Goal: Transaction & Acquisition: Purchase product/service

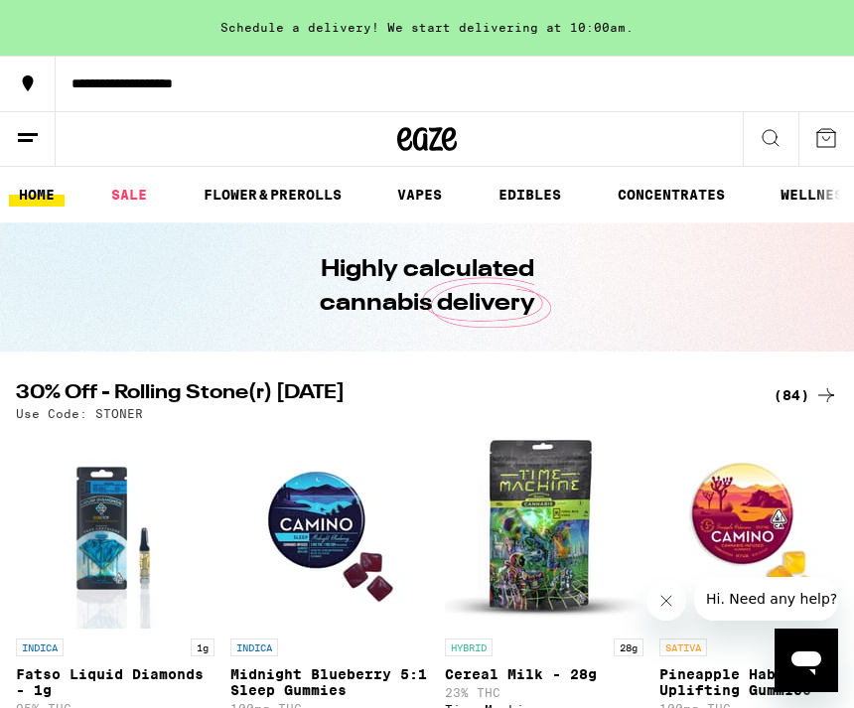
click at [29, 134] on line at bounding box center [28, 134] width 20 height 0
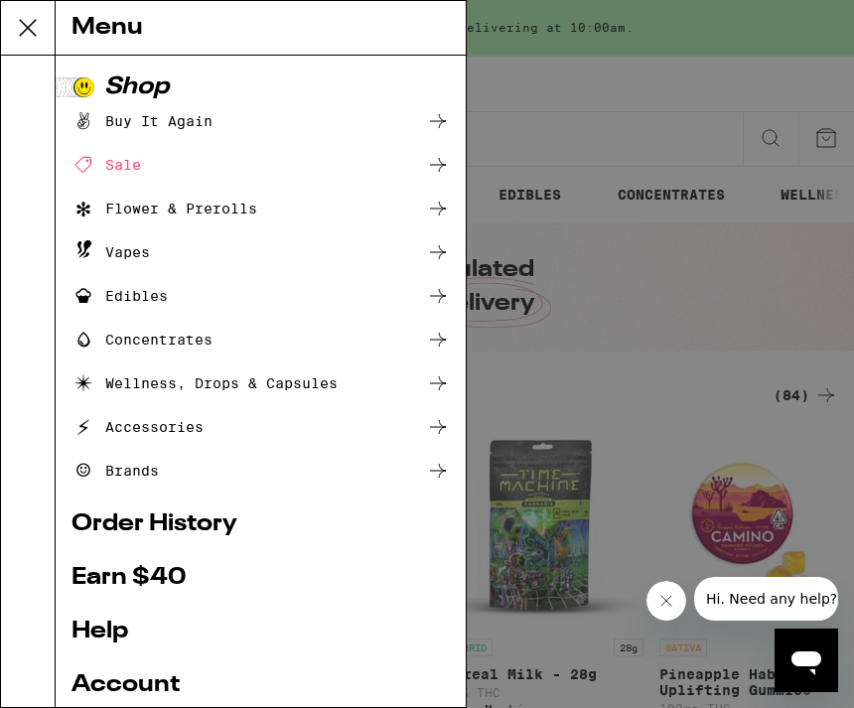
click at [330, 519] on link "Order History" at bounding box center [261, 525] width 378 height 24
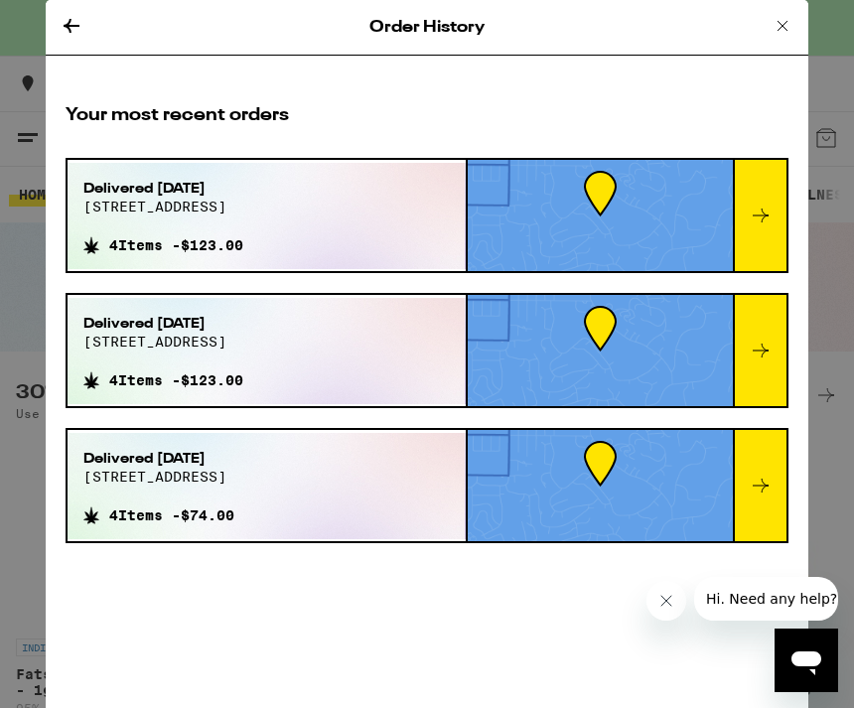
click at [297, 215] on div "Delivered [DATE] [STREET_ADDRESS] 4 Items - $123.00" at bounding box center [267, 216] width 398 height 106
click at [150, 207] on span "[STREET_ADDRESS]" at bounding box center [163, 207] width 160 height 16
click at [212, 253] on span "4 Items - $123.00" at bounding box center [176, 245] width 134 height 16
click at [754, 237] on div at bounding box center [760, 215] width 54 height 111
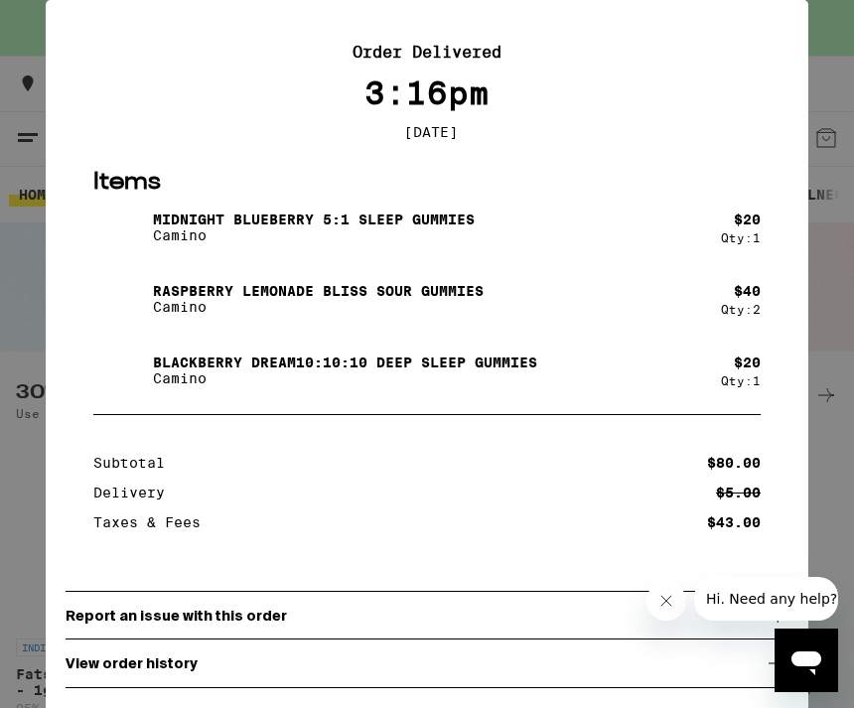
scroll to position [70, 0]
click at [182, 656] on p "View order history" at bounding box center [132, 664] width 132 height 16
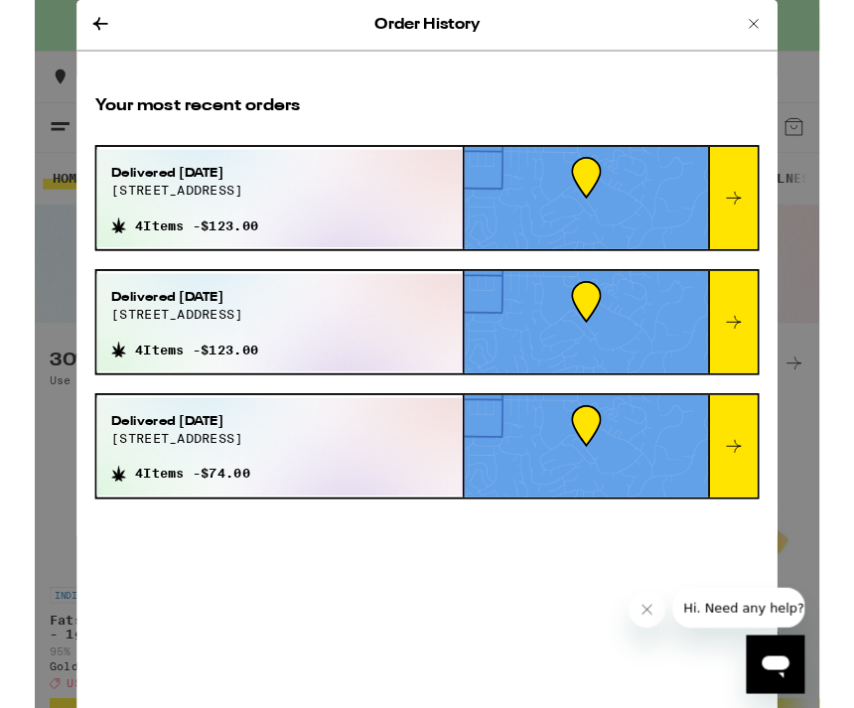
scroll to position [63, 0]
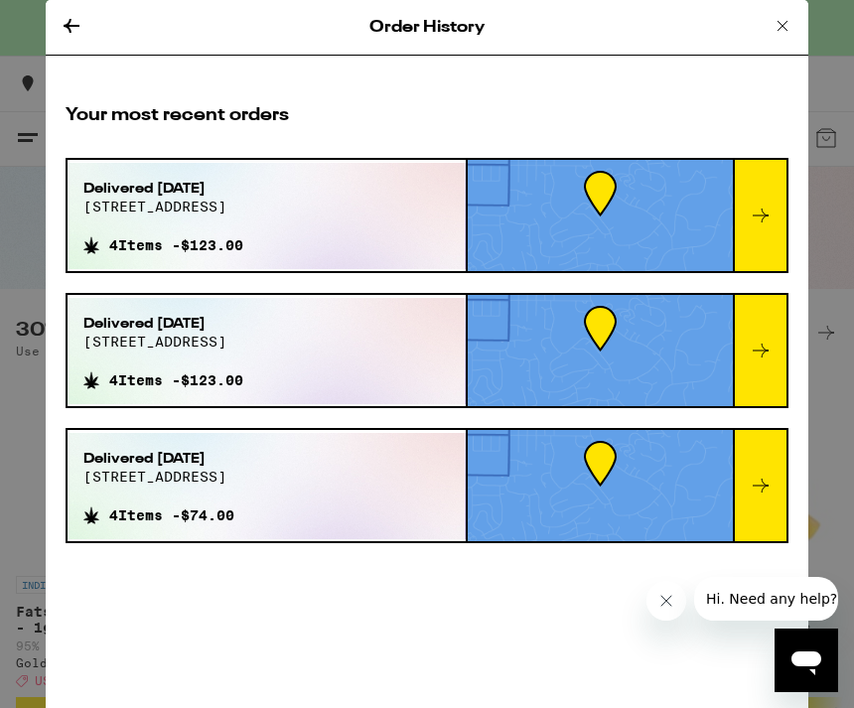
click at [784, 201] on div at bounding box center [760, 215] width 54 height 111
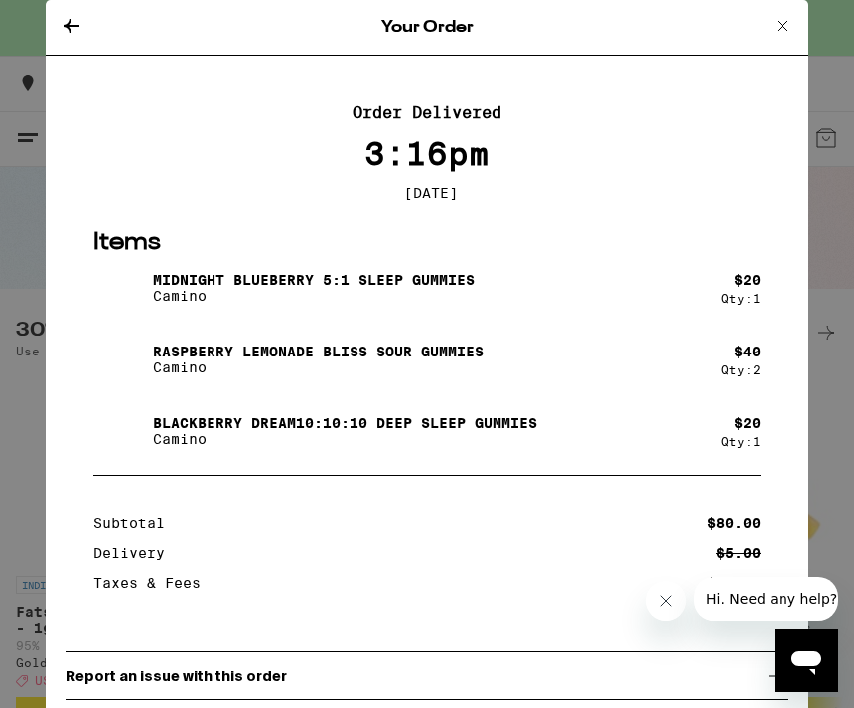
click at [778, 28] on icon at bounding box center [783, 26] width 24 height 24
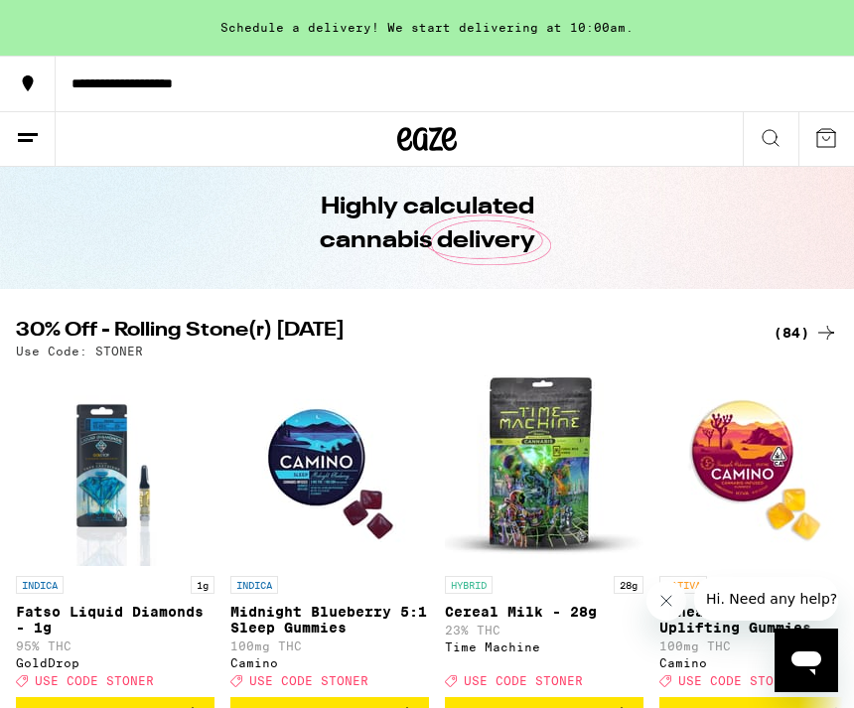
click at [40, 112] on button at bounding box center [28, 139] width 56 height 55
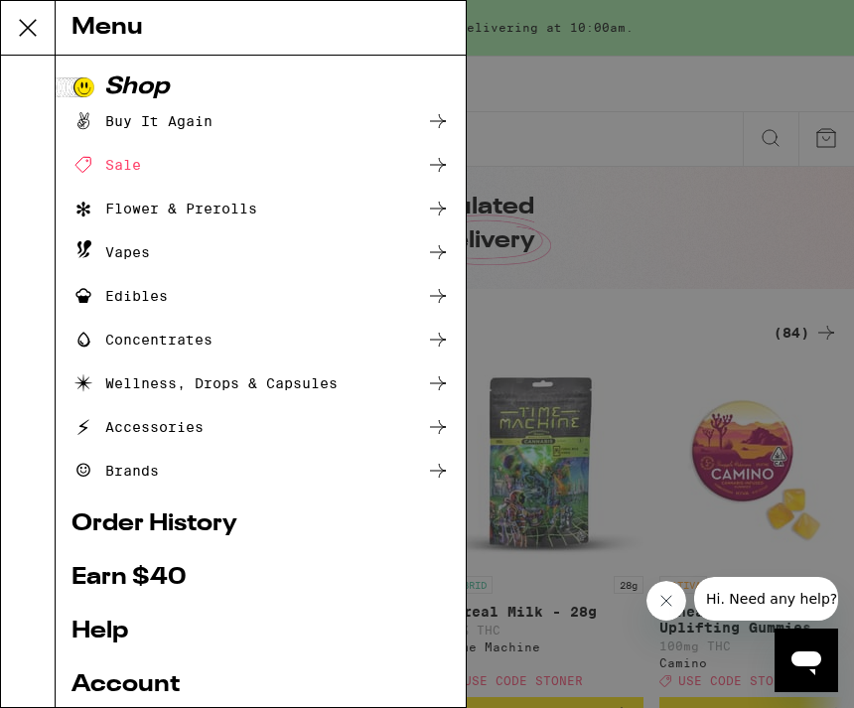
click at [148, 80] on div "Shop" at bounding box center [261, 87] width 378 height 24
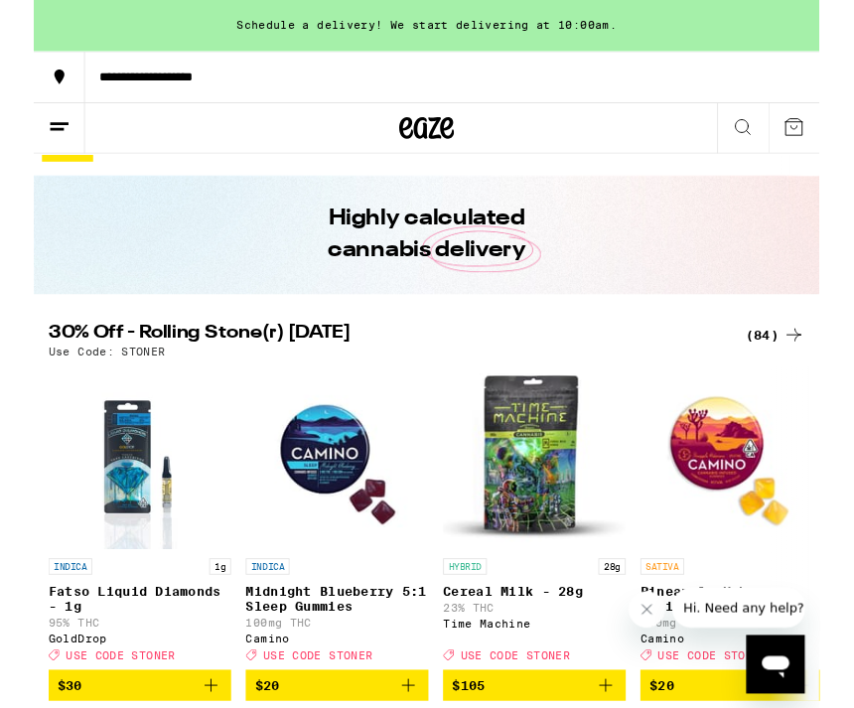
scroll to position [29, 0]
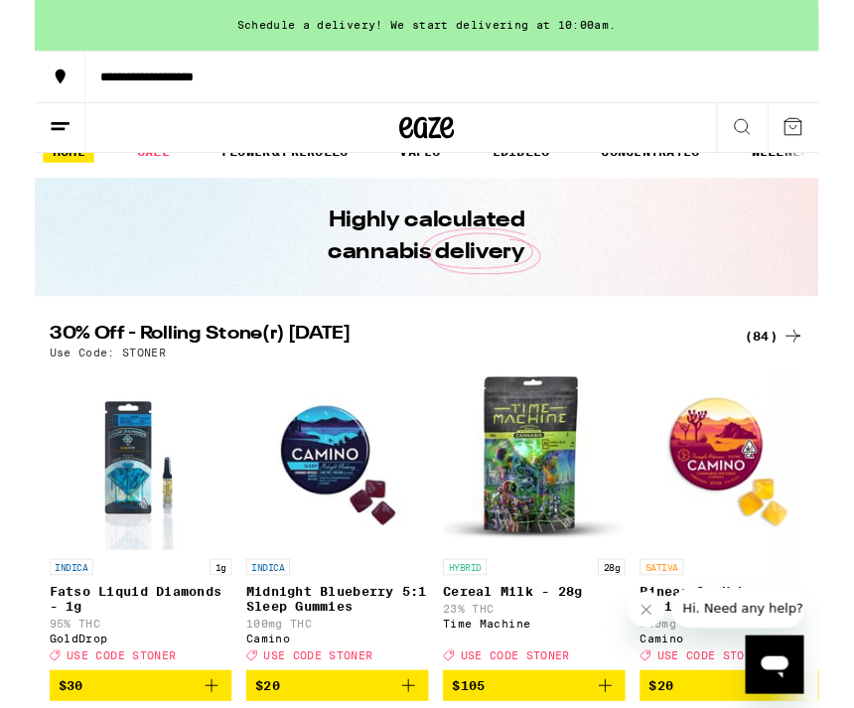
click at [809, 374] on div "(84)" at bounding box center [806, 367] width 65 height 24
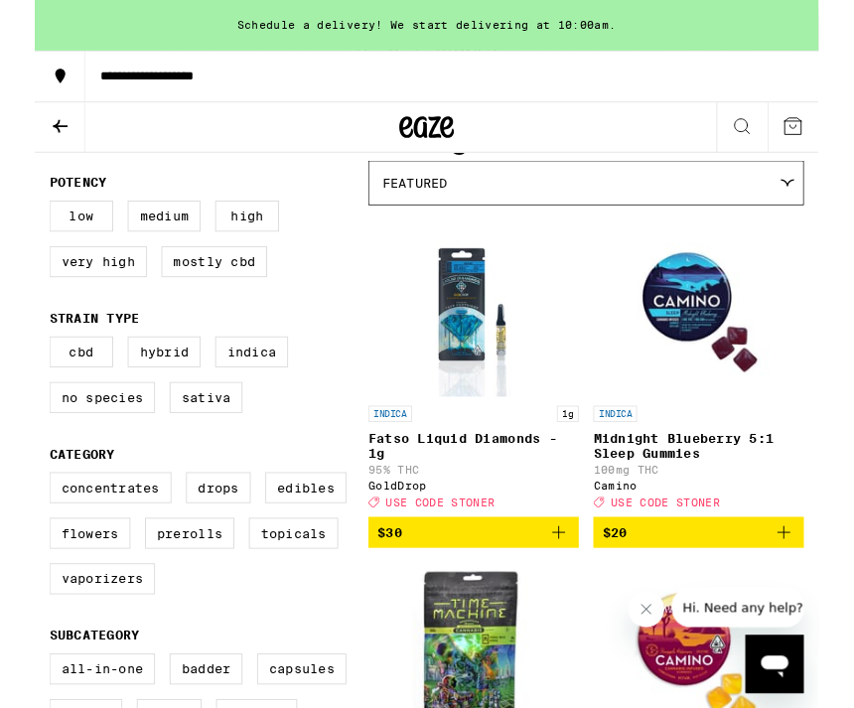
scroll to position [191, 0]
click at [280, 548] on label "Edibles" at bounding box center [295, 531] width 88 height 34
click at [21, 518] on input "Edibles" at bounding box center [20, 517] width 1 height 1
checkbox input "true"
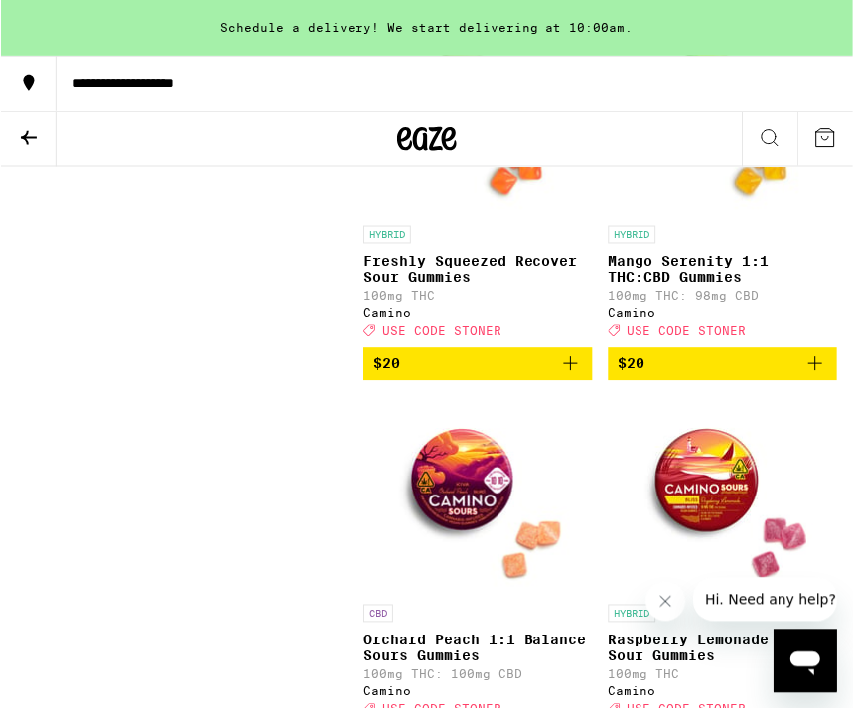
scroll to position [4205, 0]
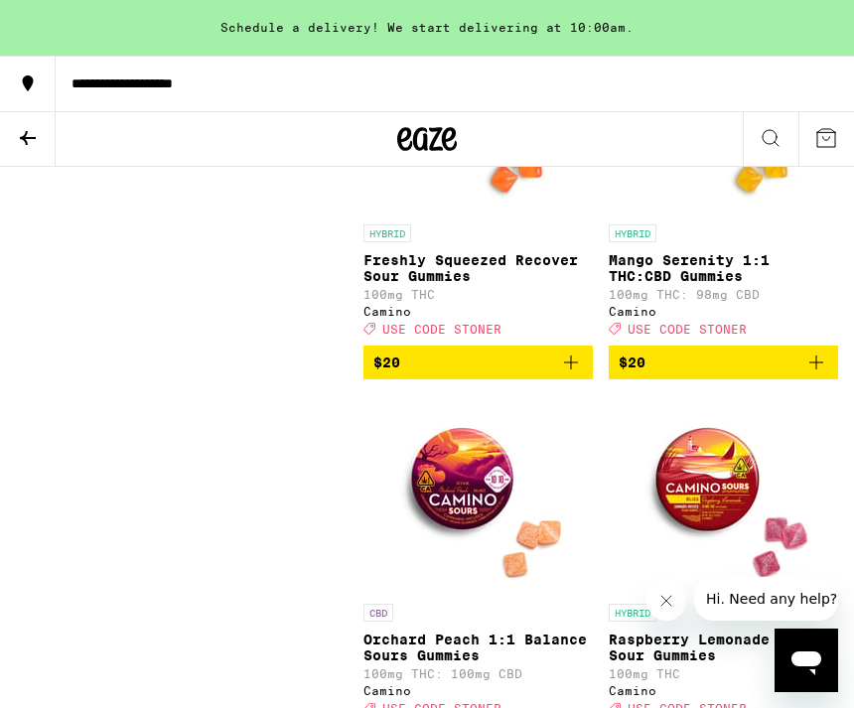
click at [706, 301] on p "100mg THC: 98mg CBD" at bounding box center [723, 294] width 229 height 13
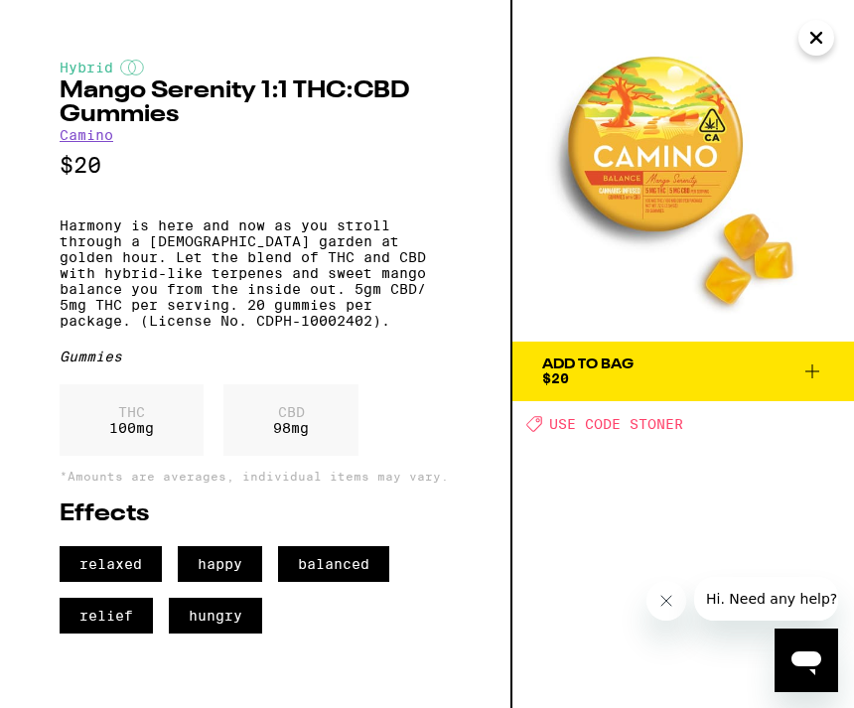
click at [810, 45] on icon "Close" at bounding box center [817, 38] width 24 height 30
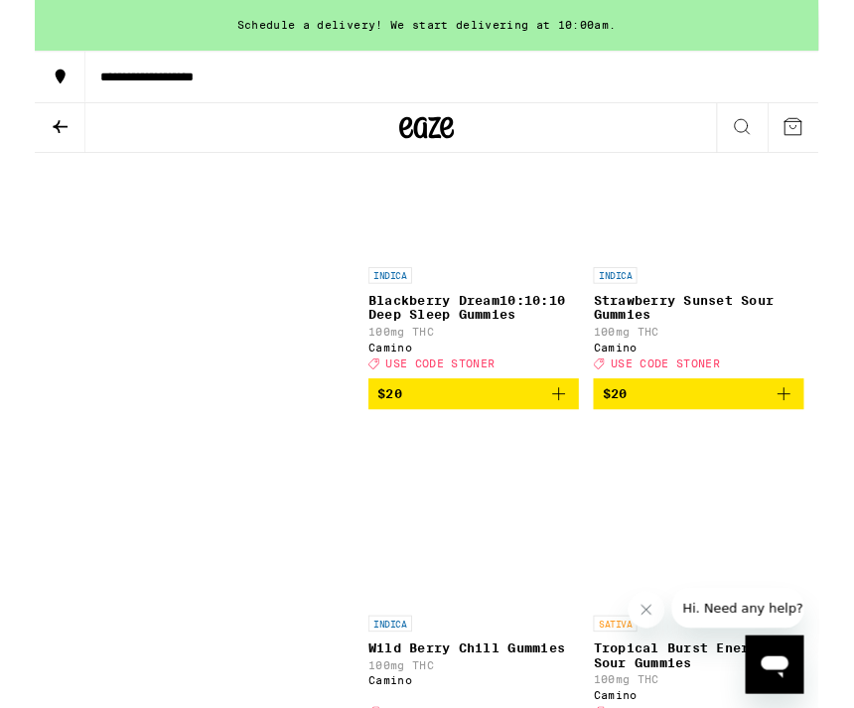
scroll to position [3001, 0]
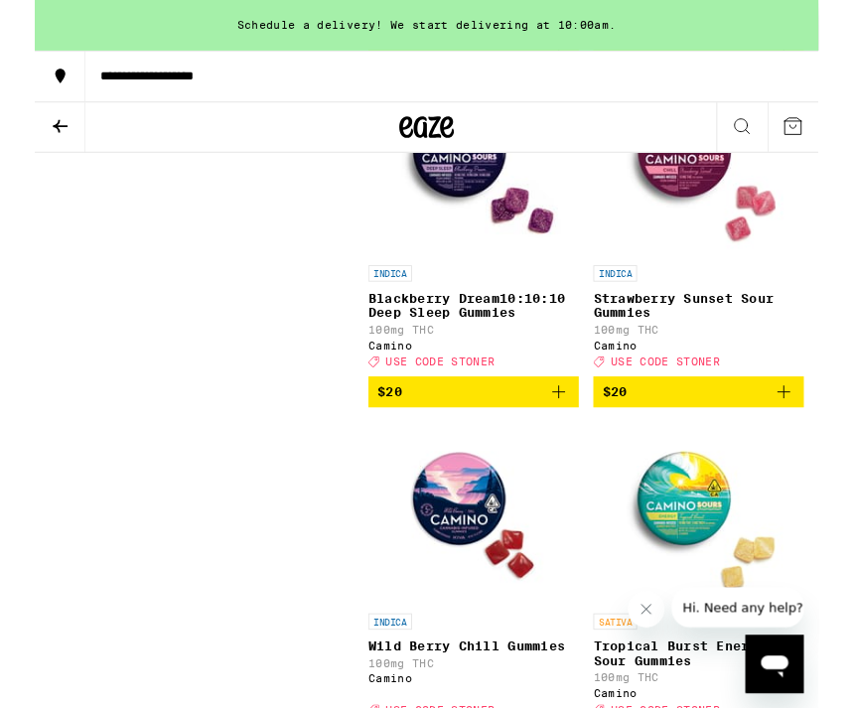
click at [575, 440] on icon "Add to bag" at bounding box center [571, 428] width 24 height 24
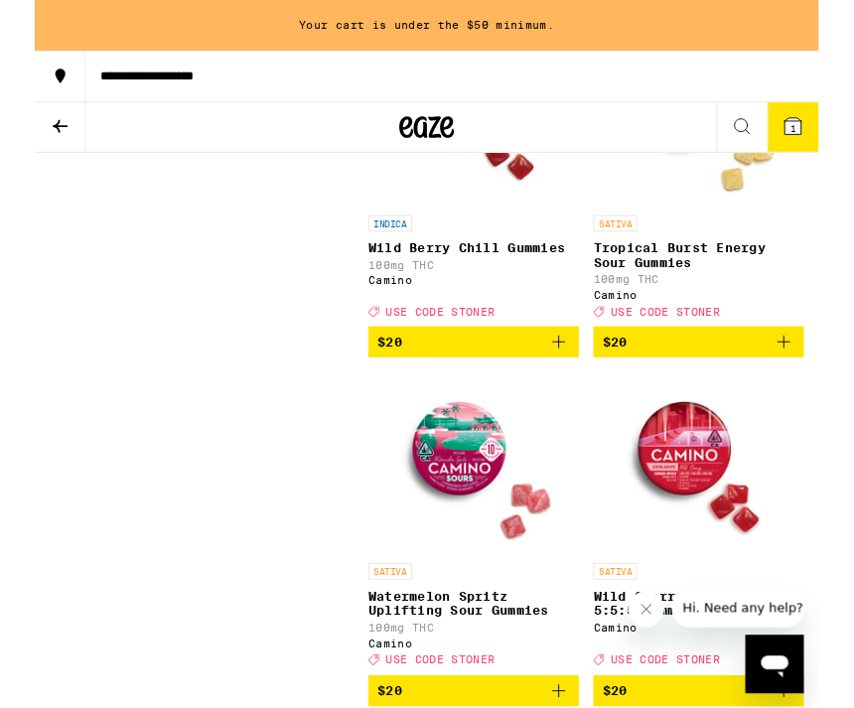
scroll to position [3441, 0]
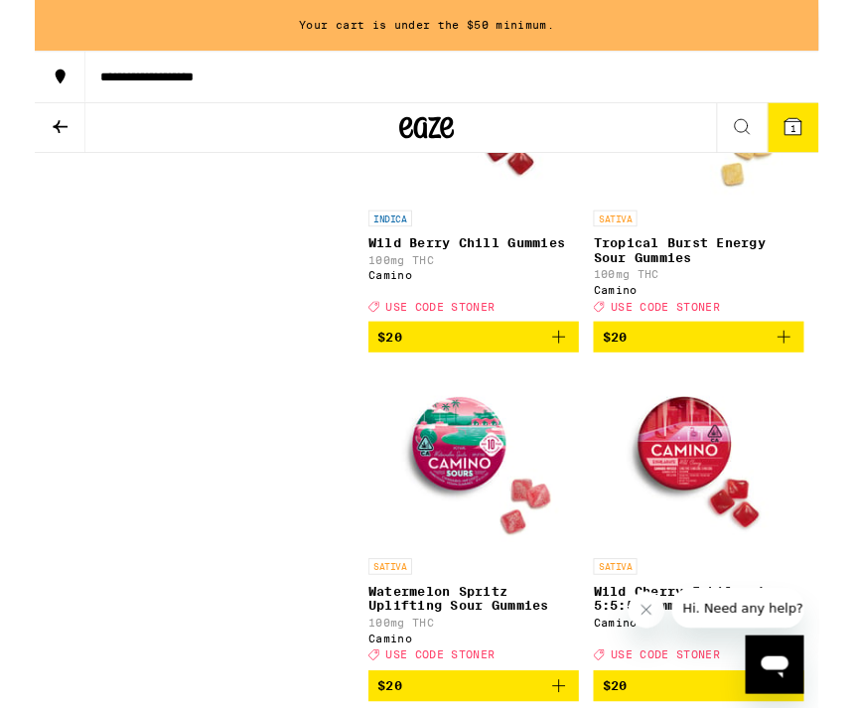
click at [570, 379] on icon "Add to bag" at bounding box center [571, 368] width 24 height 24
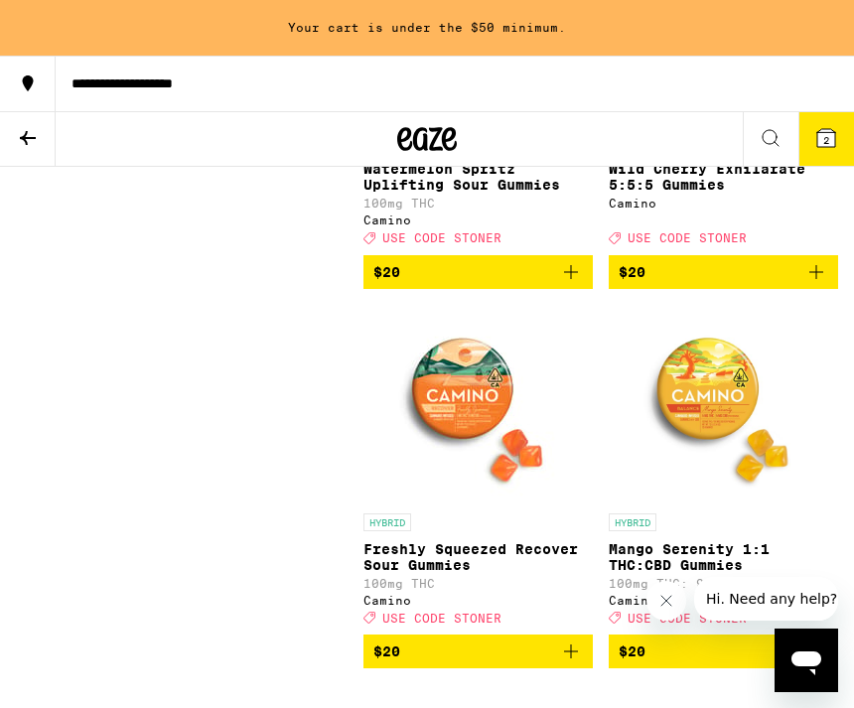
scroll to position [3914, 0]
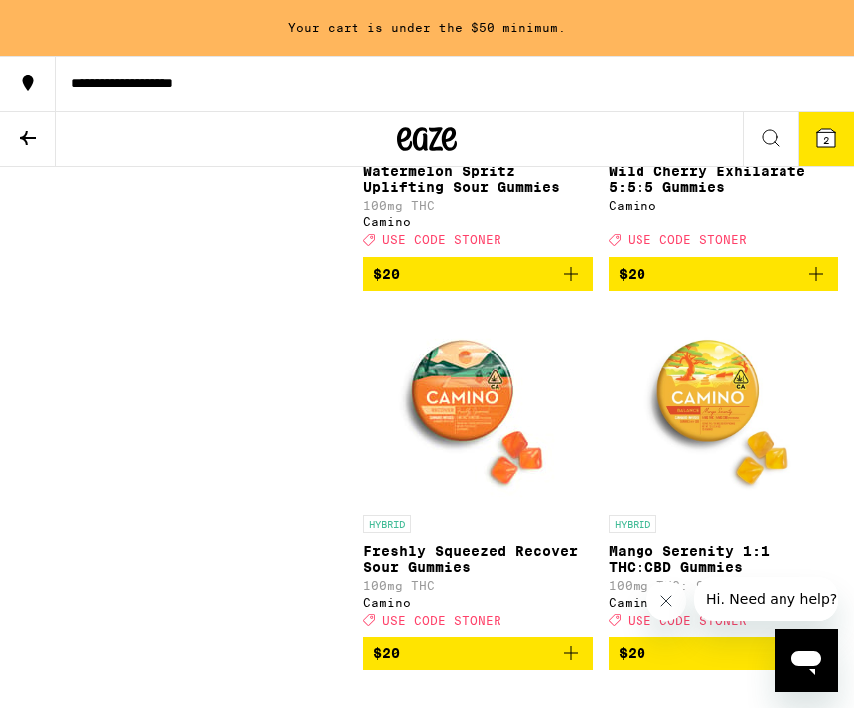
click at [39, 134] on icon at bounding box center [28, 138] width 24 height 24
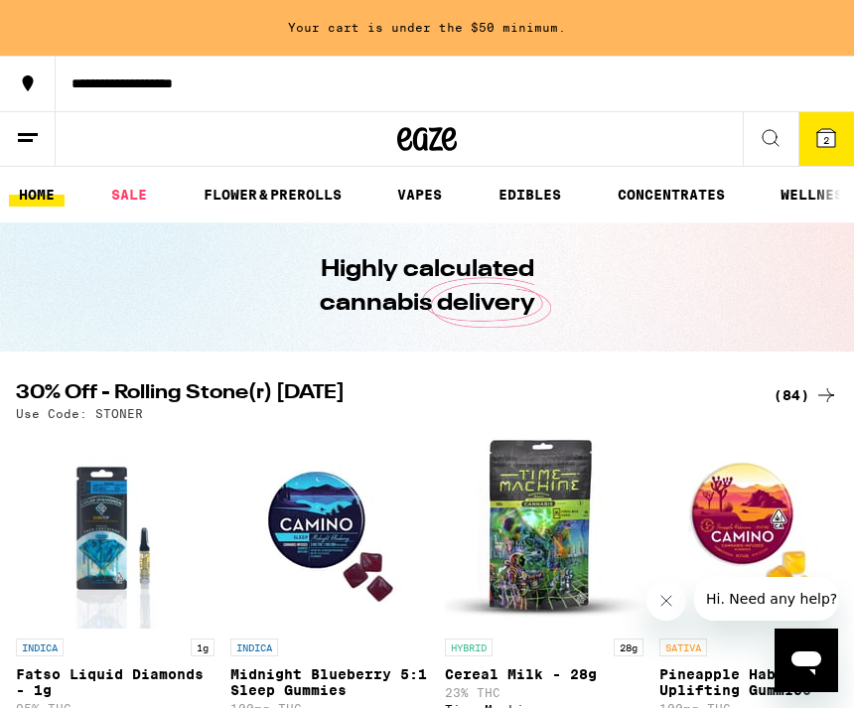
click at [809, 395] on div "(84)" at bounding box center [806, 395] width 65 height 24
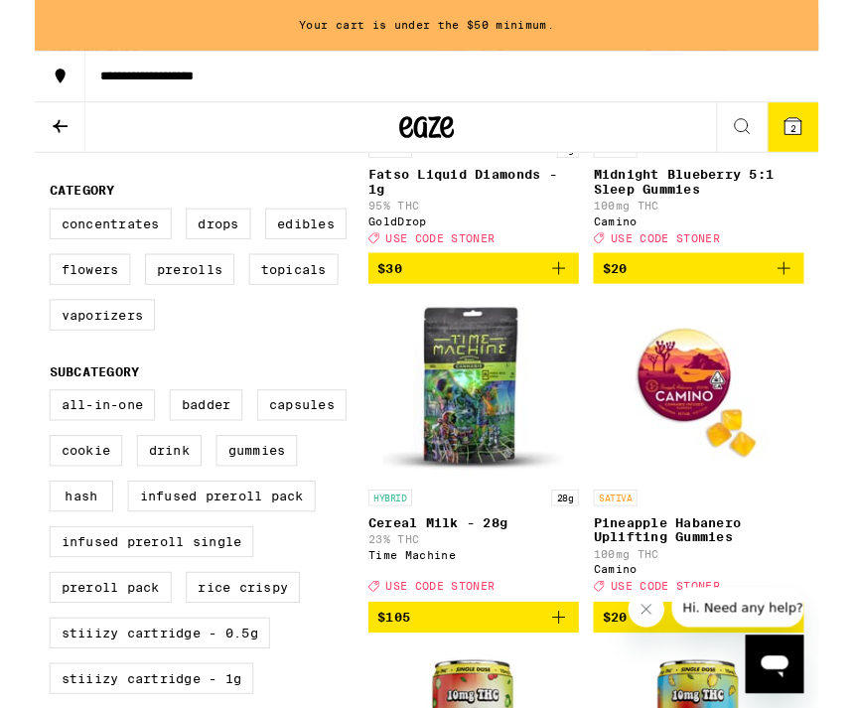
scroll to position [479, 0]
click at [175, 310] on label "Prerolls" at bounding box center [168, 293] width 97 height 34
click at [21, 230] on input "Prerolls" at bounding box center [20, 229] width 1 height 1
checkbox input "true"
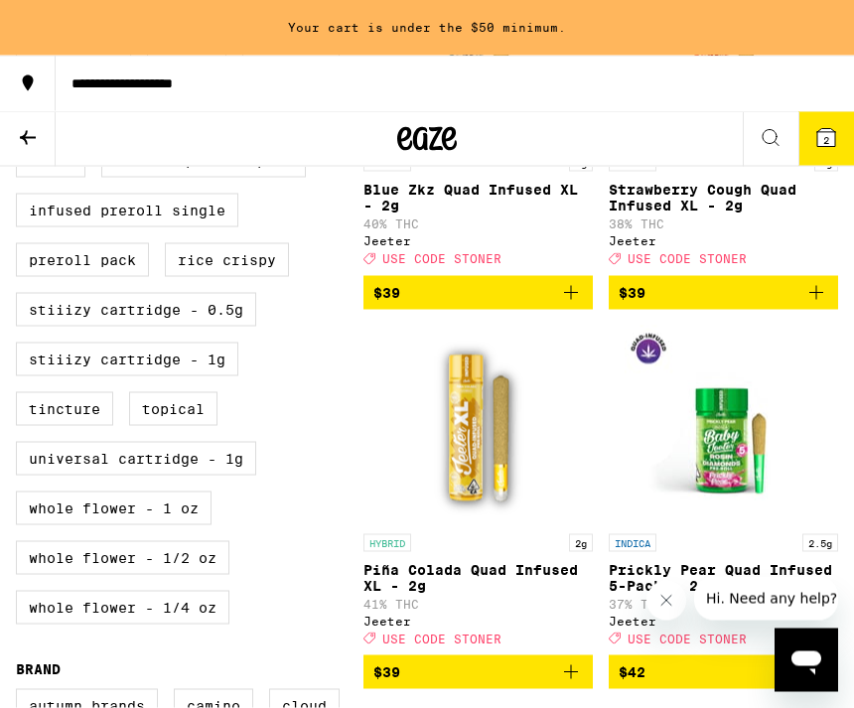
scroll to position [848, 0]
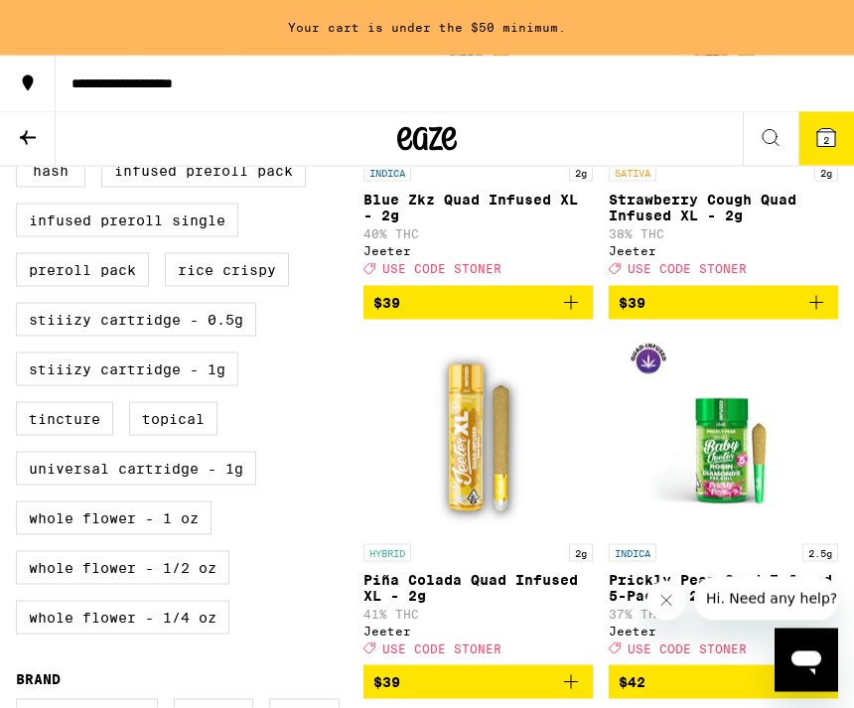
click at [44, 139] on button at bounding box center [28, 139] width 56 height 55
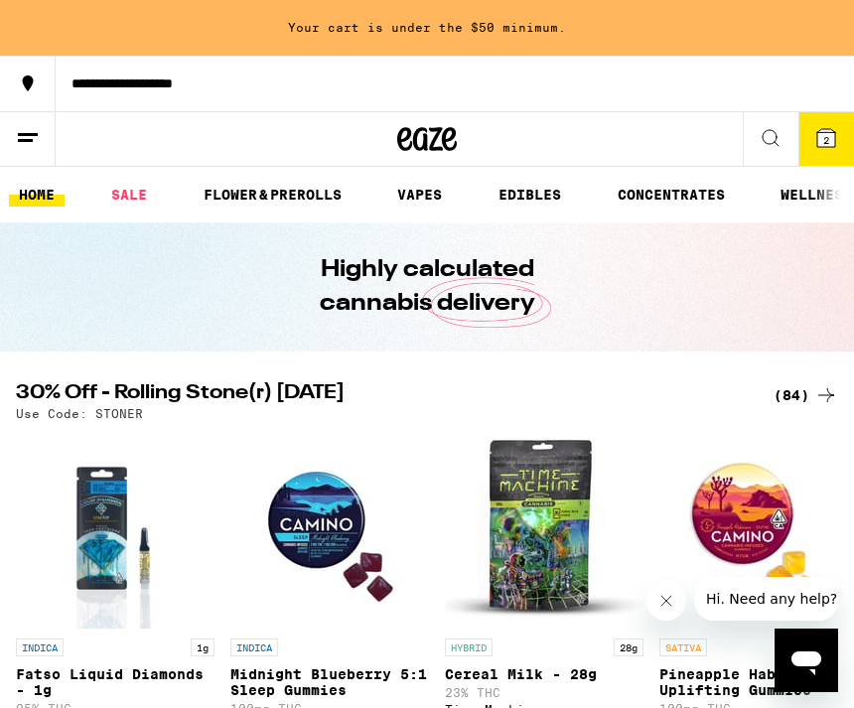
click at [263, 192] on link "FLOWER & PREROLLS" at bounding box center [273, 195] width 158 height 24
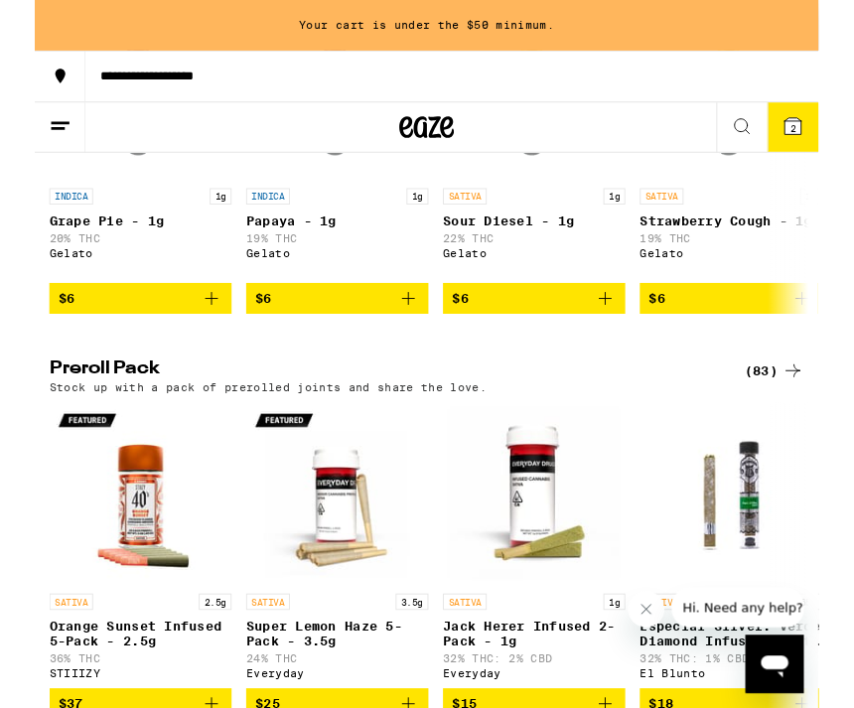
click at [815, 416] on icon at bounding box center [826, 404] width 24 height 24
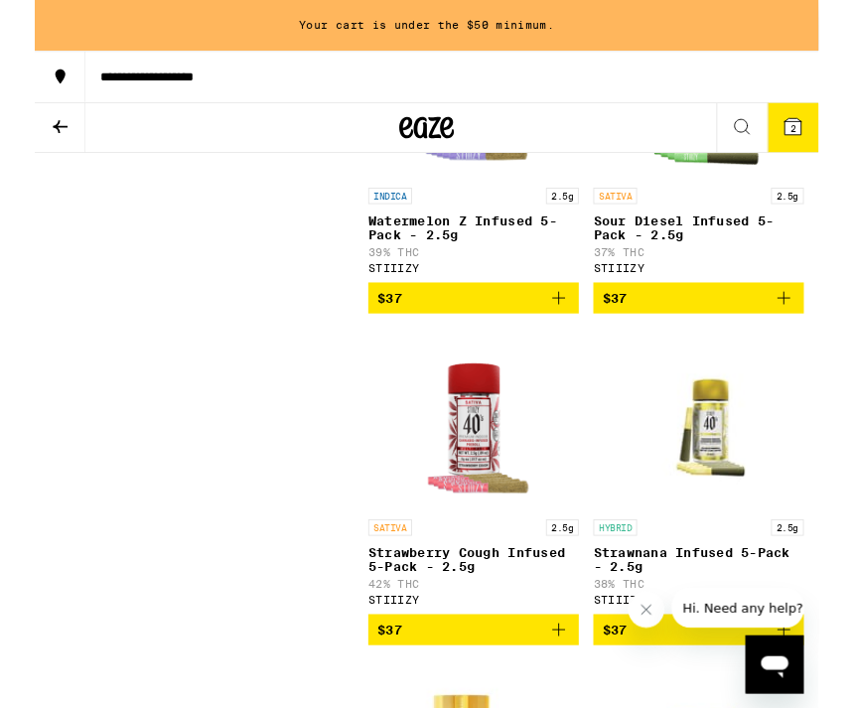
scroll to position [6210, 0]
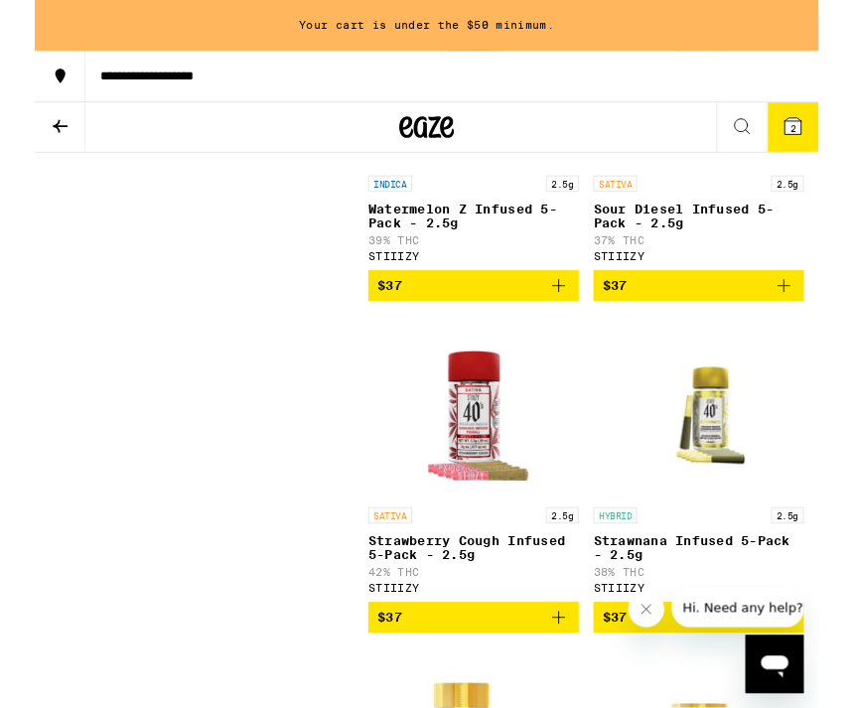
click at [571, 319] on icon "Add to bag" at bounding box center [571, 312] width 14 height 14
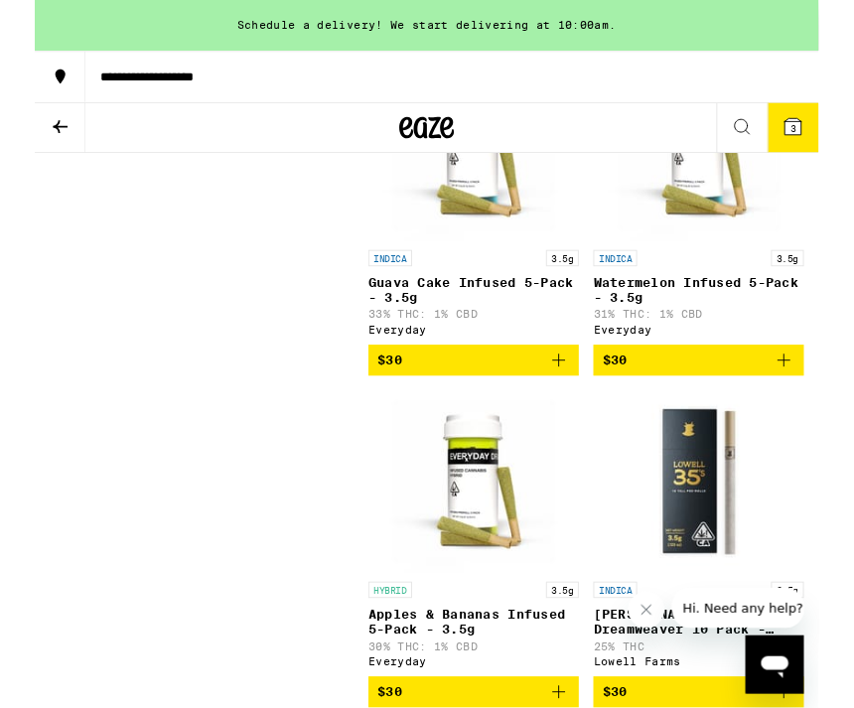
scroll to position [3254, 0]
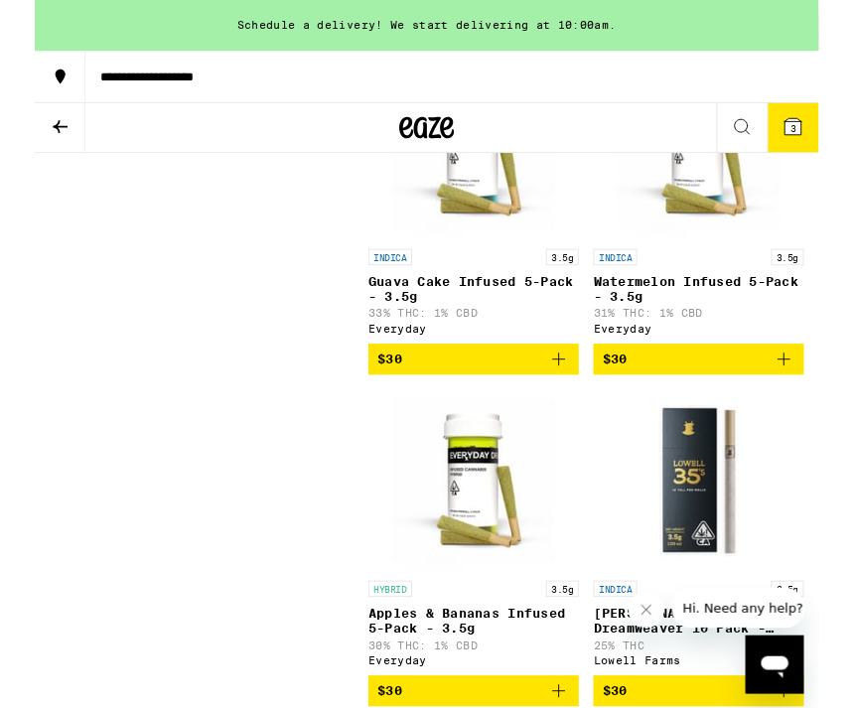
click at [823, 403] on icon "Add to bag" at bounding box center [817, 391] width 24 height 24
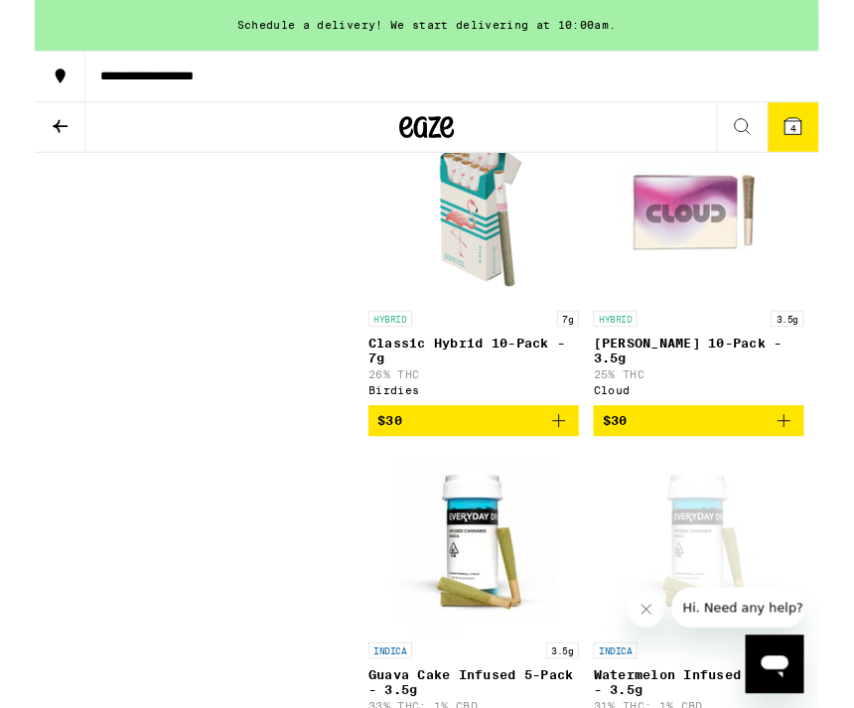
scroll to position [2829, 0]
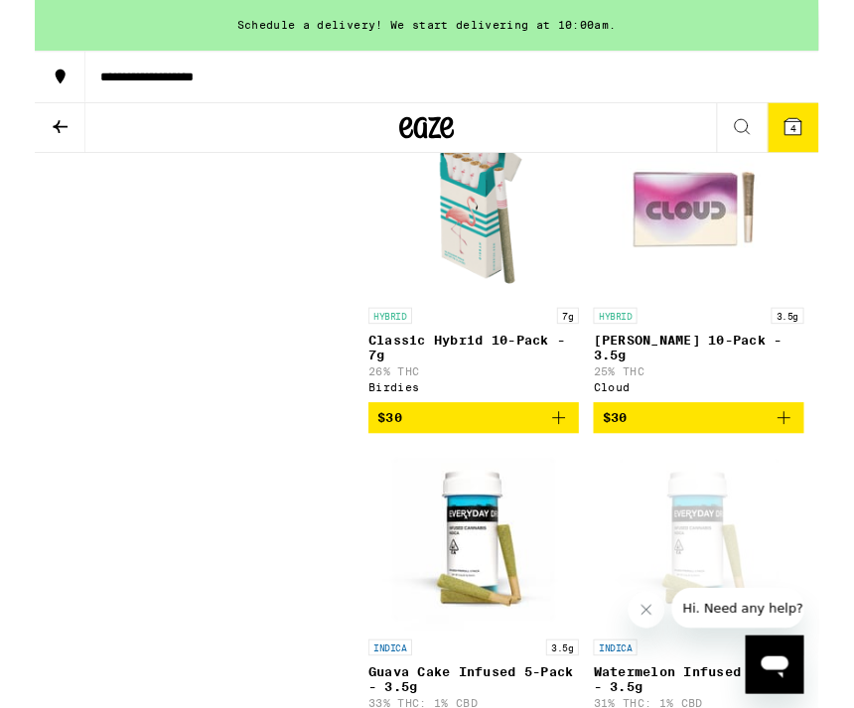
click at [819, 467] on icon "Add to bag" at bounding box center [817, 455] width 24 height 24
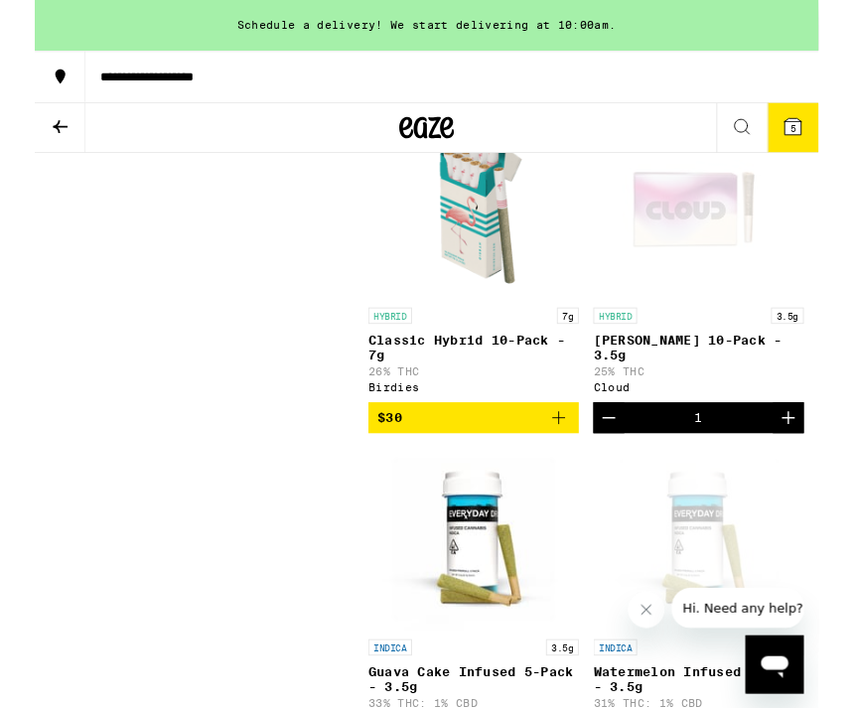
click at [843, 135] on button "5" at bounding box center [827, 139] width 56 height 54
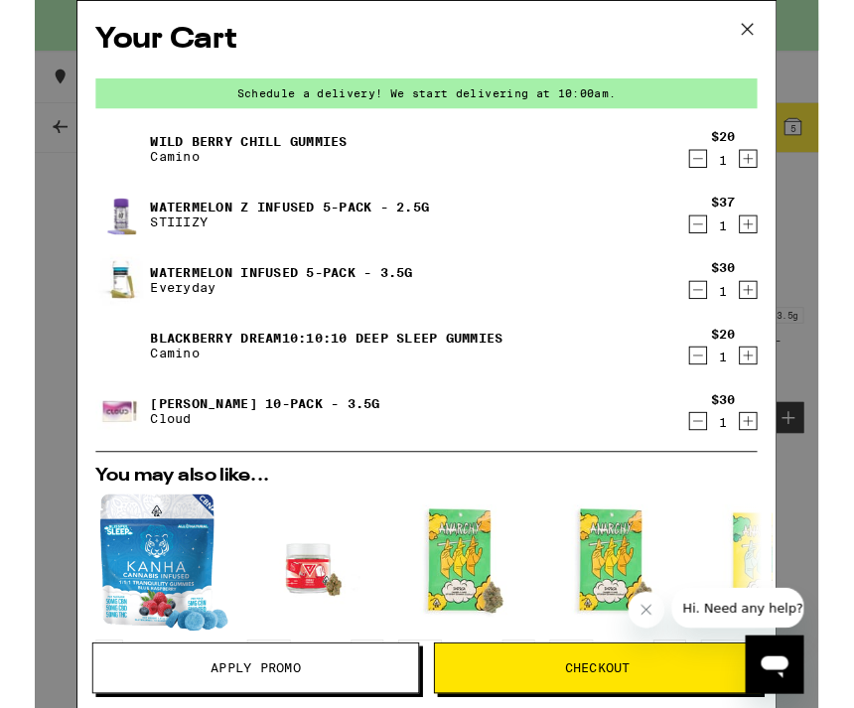
click at [720, 244] on icon "Decrement" at bounding box center [723, 244] width 11 height 0
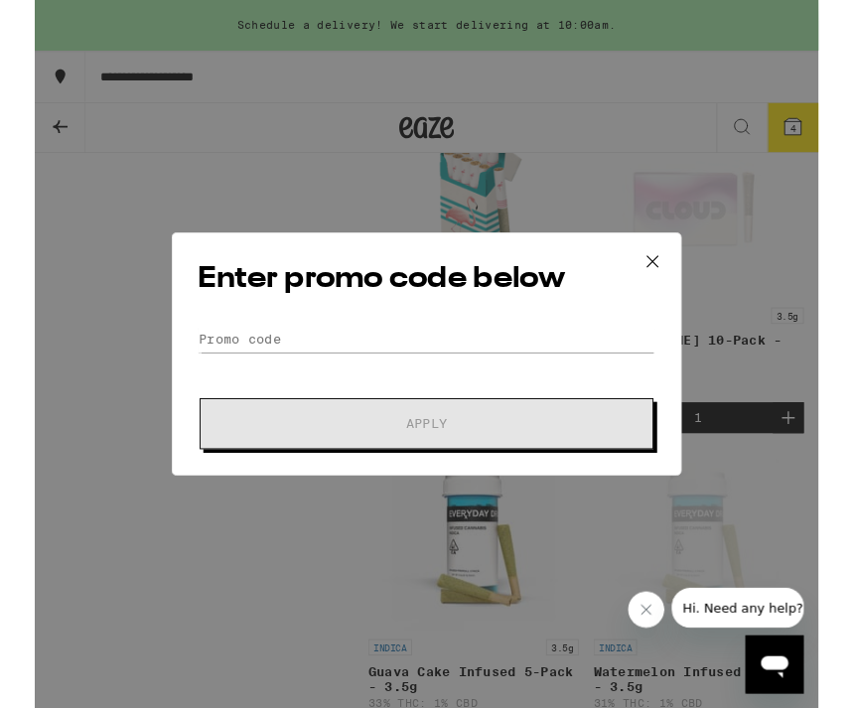
click at [504, 345] on div "Enter promo code below Promo Code Apply" at bounding box center [427, 385] width 556 height 265
click at [260, 378] on input "Promo Code" at bounding box center [427, 370] width 499 height 30
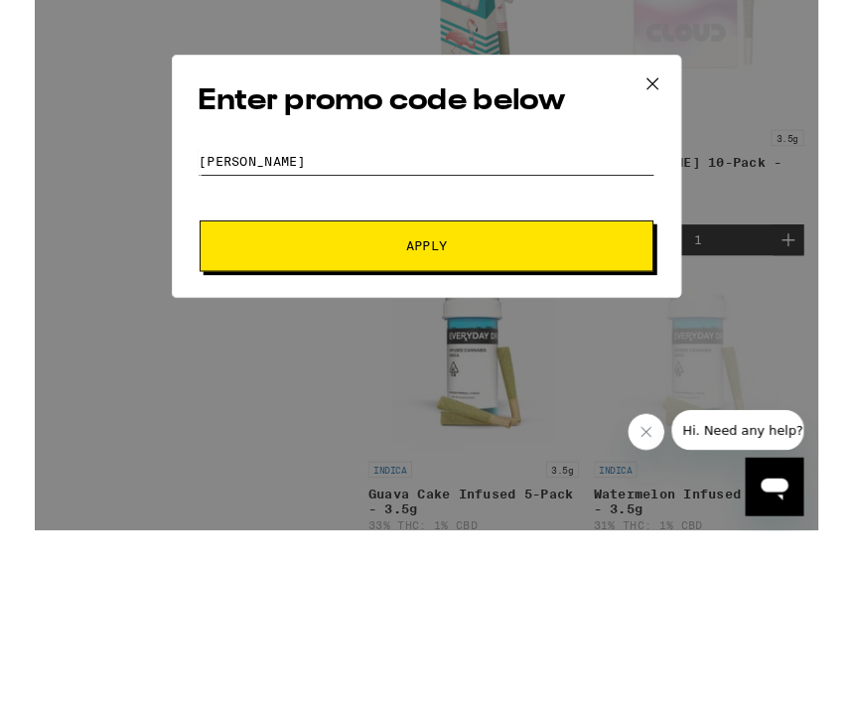
type input "[PERSON_NAME]"
click at [546, 434] on button "Apply" at bounding box center [427, 462] width 495 height 56
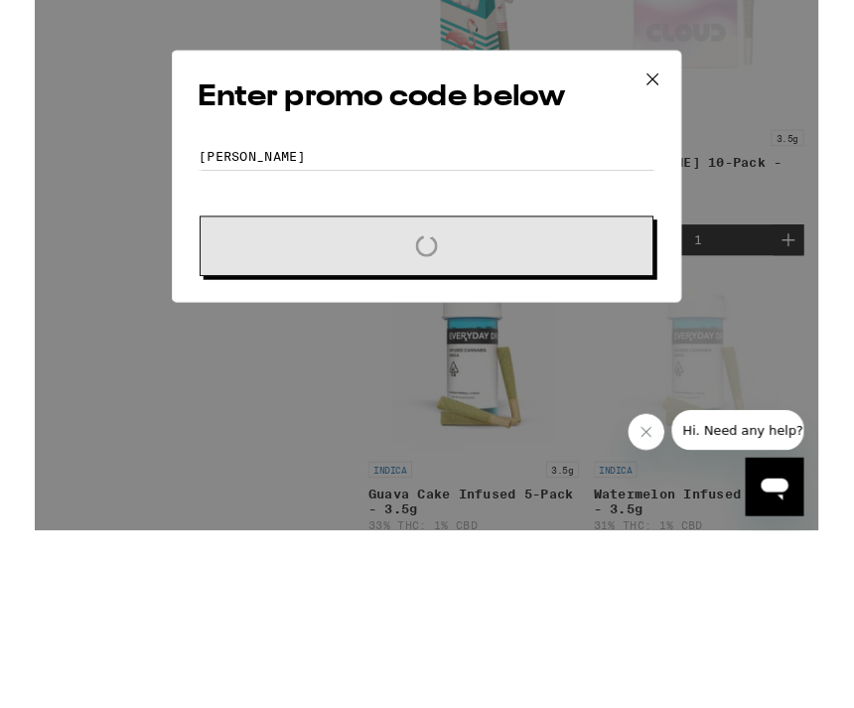
scroll to position [3022, 0]
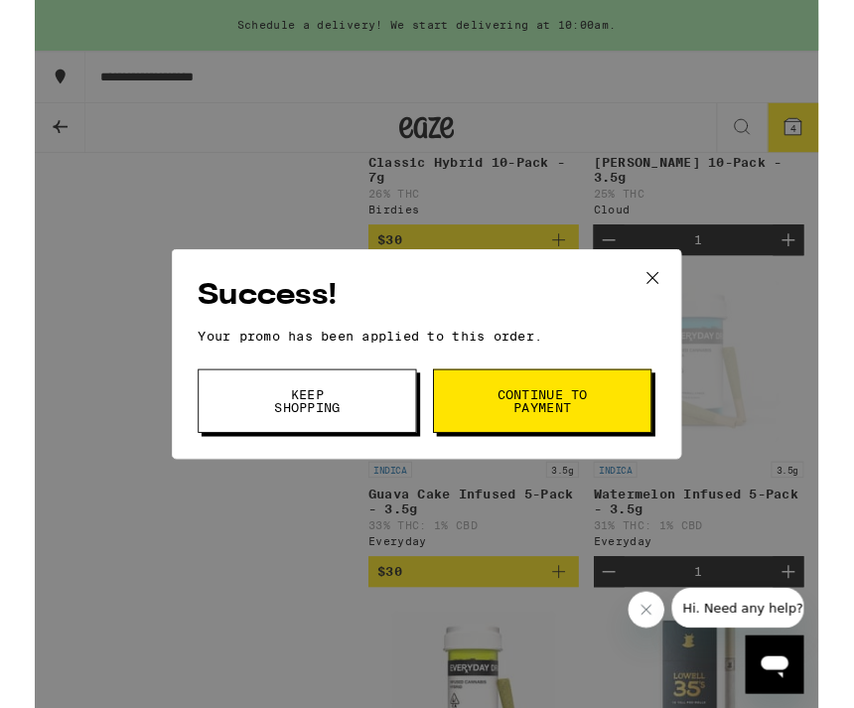
click at [618, 445] on button "Continue to payment" at bounding box center [553, 437] width 238 height 70
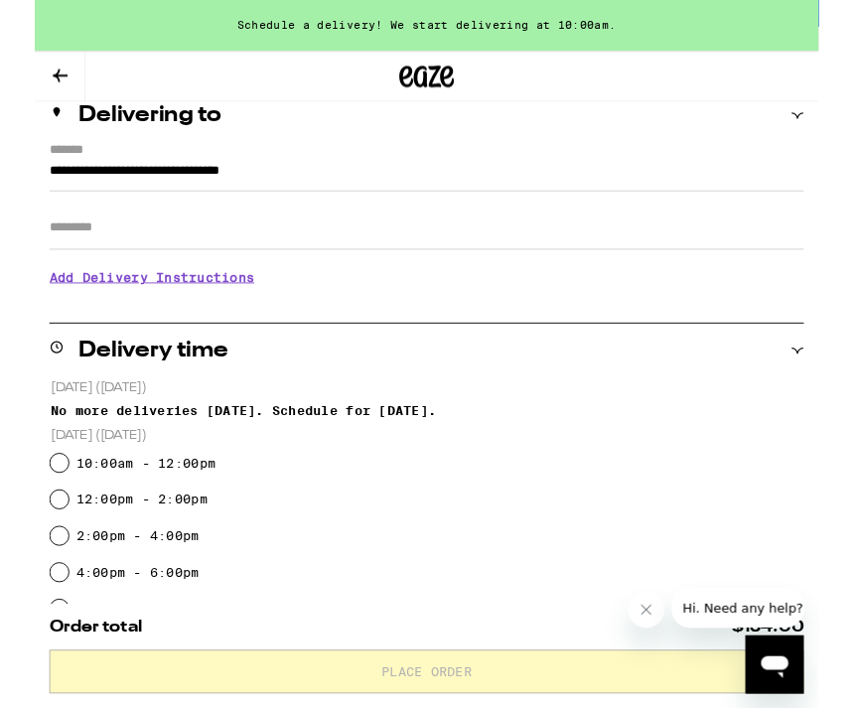
scroll to position [243, 0]
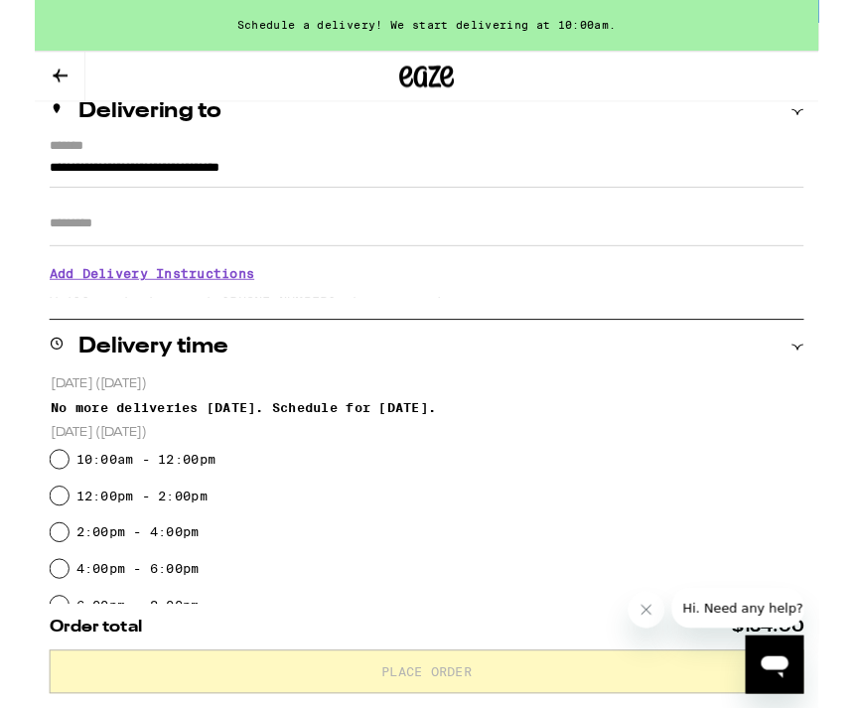
click at [29, 503] on input "10:00am - 12:00pm" at bounding box center [27, 501] width 20 height 20
radio input "true"
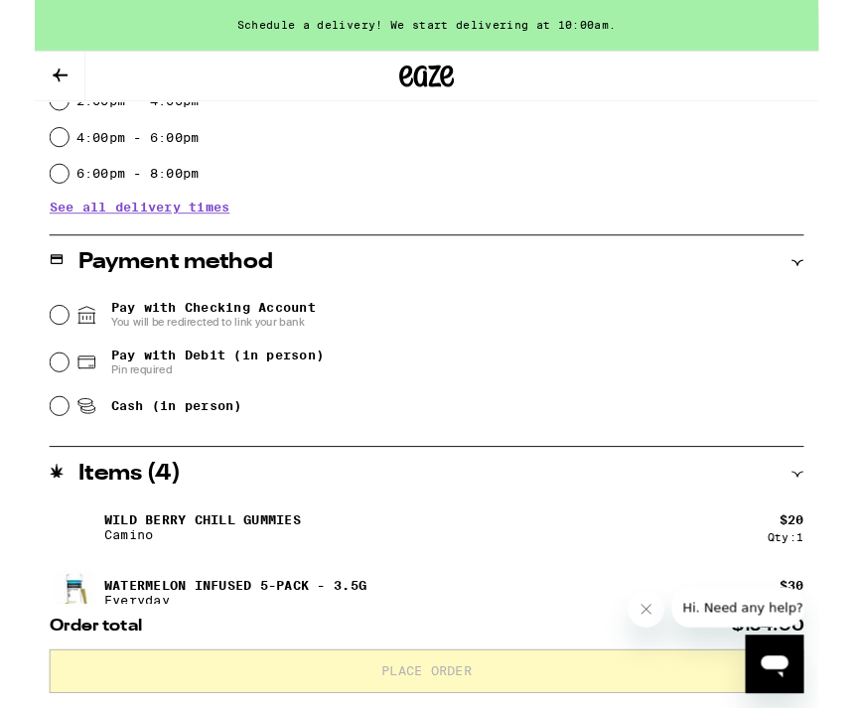
scroll to position [719, 0]
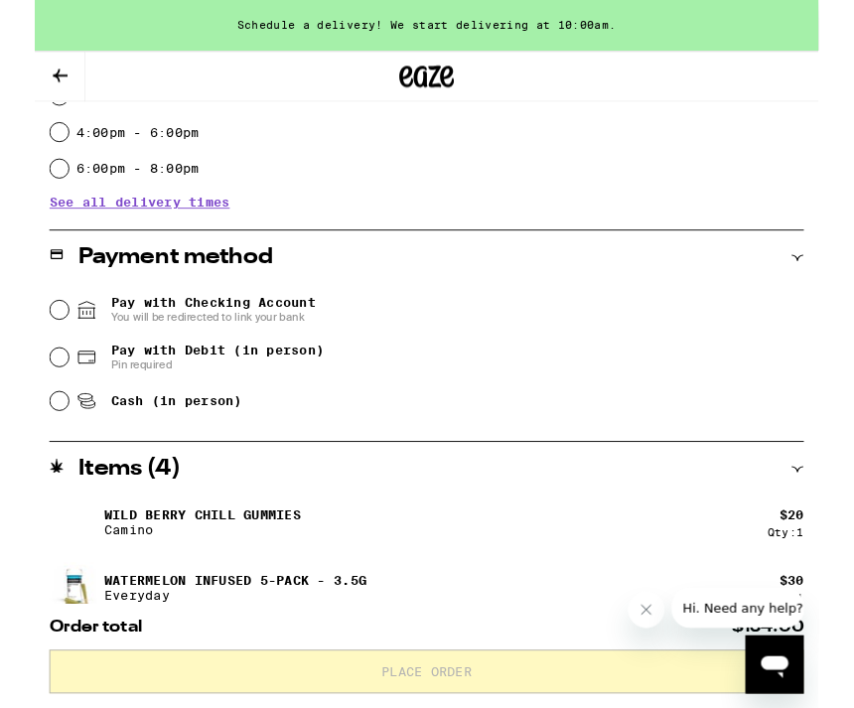
click at [45, 378] on span "Pay with Debit (in person) Pin required" at bounding box center [180, 389] width 270 height 32
click at [37, 379] on input "Pay with Debit (in person) Pin required" at bounding box center [27, 389] width 20 height 20
radio input "true"
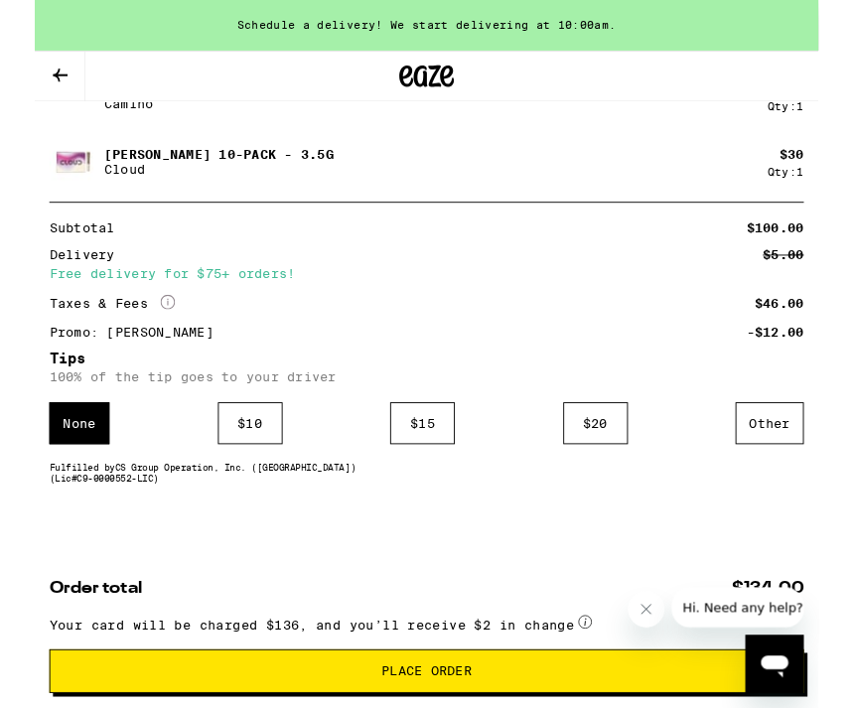
scroll to position [1327, 0]
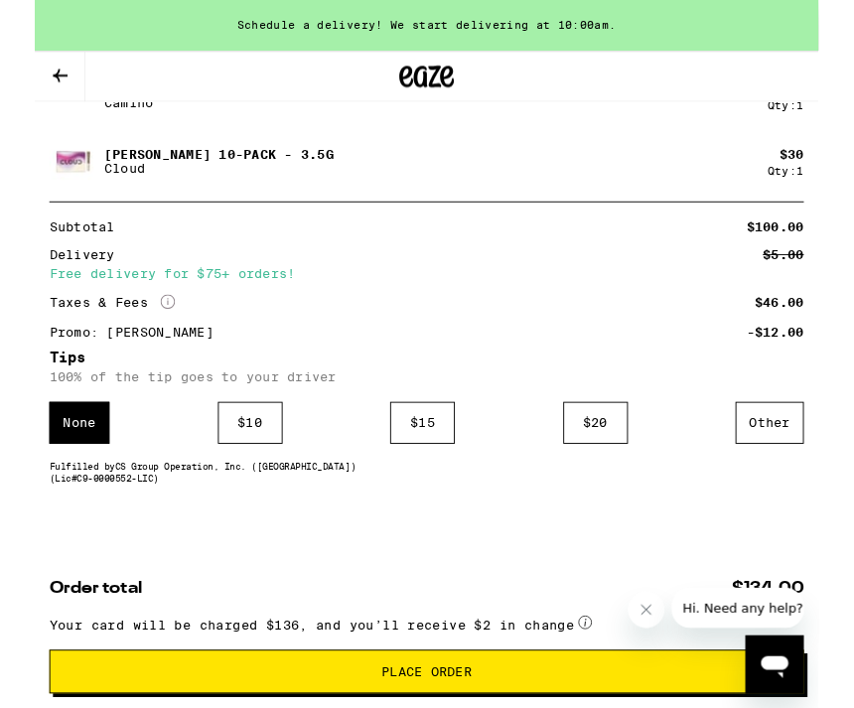
click at [226, 471] on div "$ 10" at bounding box center [235, 461] width 71 height 46
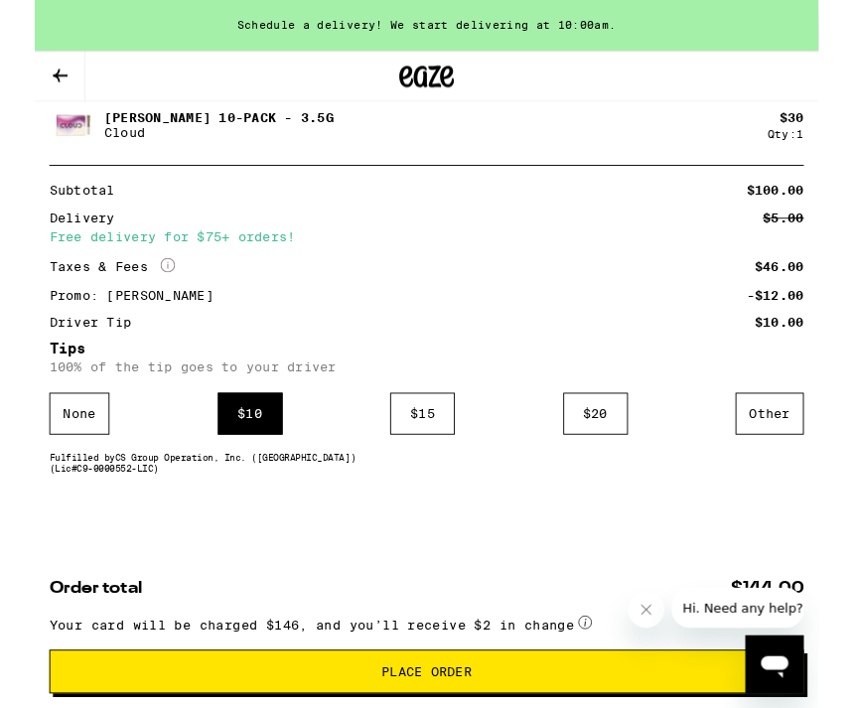
scroll to position [1381, 0]
click at [802, 434] on div "Other" at bounding box center [801, 451] width 74 height 46
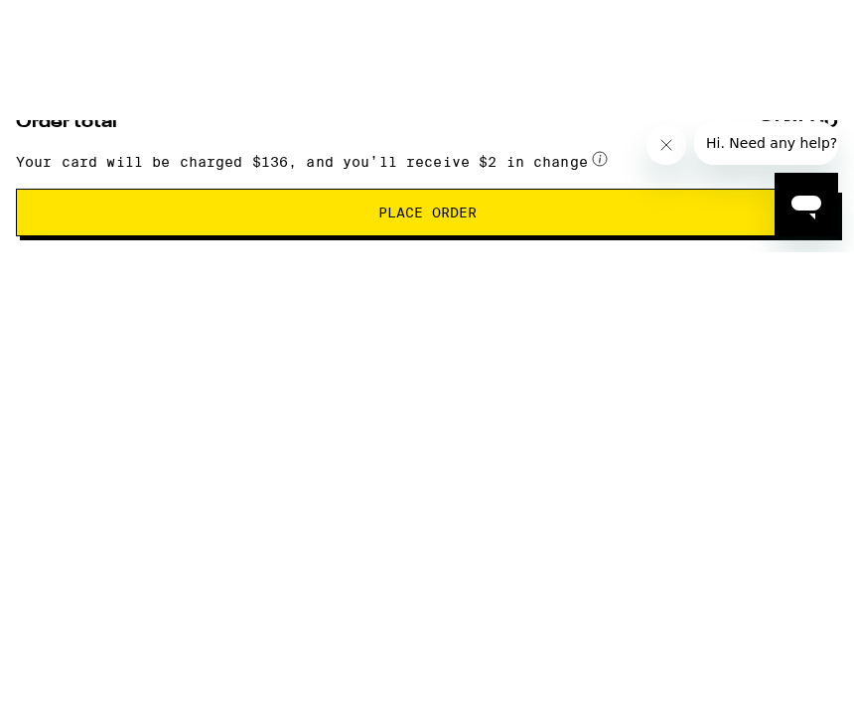
click at [621, 462] on input "5" at bounding box center [414, 471] width 778 height 18
type input "5"
click at [822, 449] on div "Save" at bounding box center [821, 471] width 36 height 44
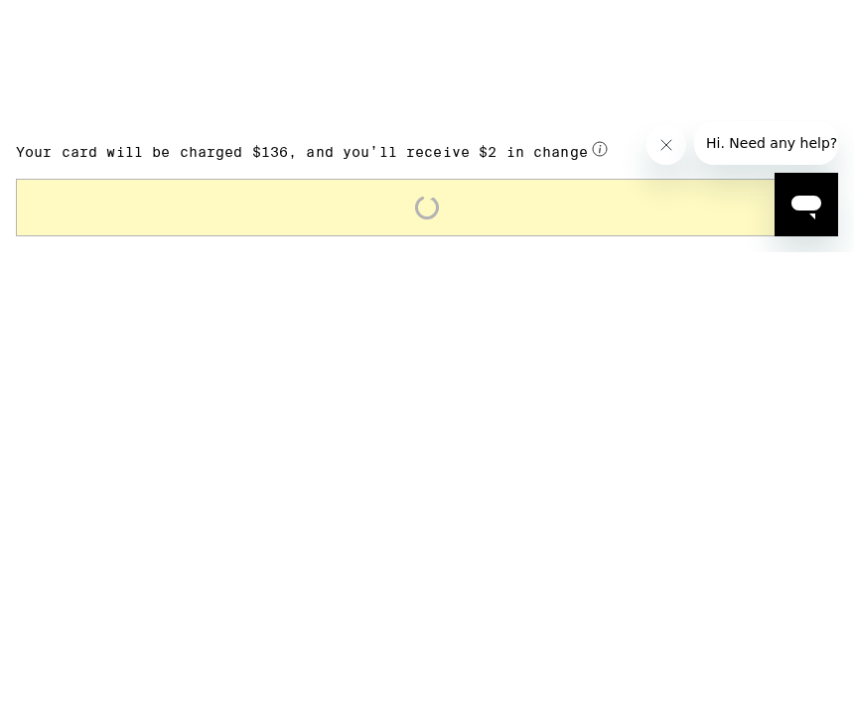
scroll to position [1412, 0]
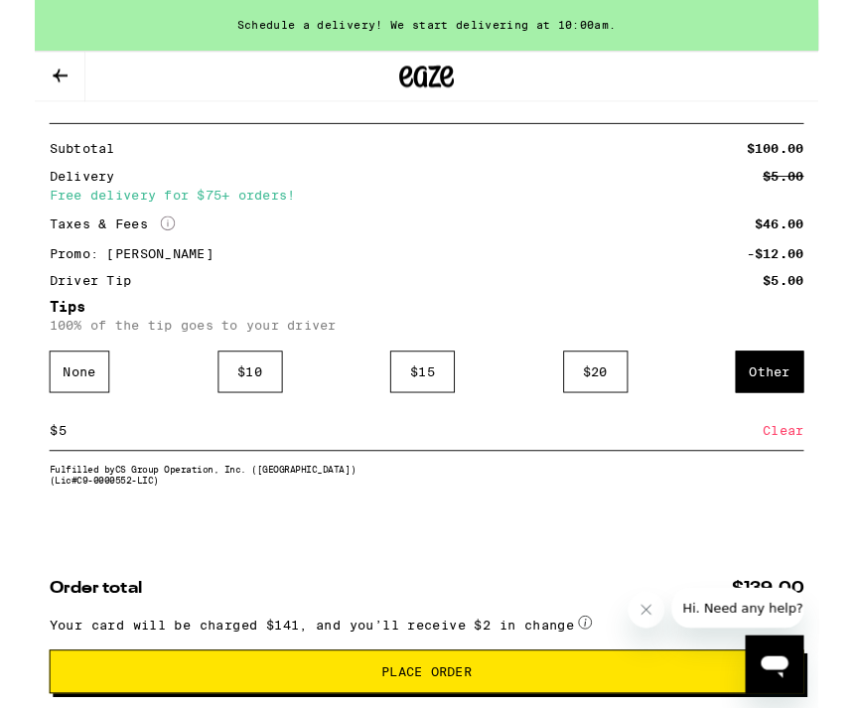
click at [250, 393] on div "$ 10" at bounding box center [235, 405] width 71 height 46
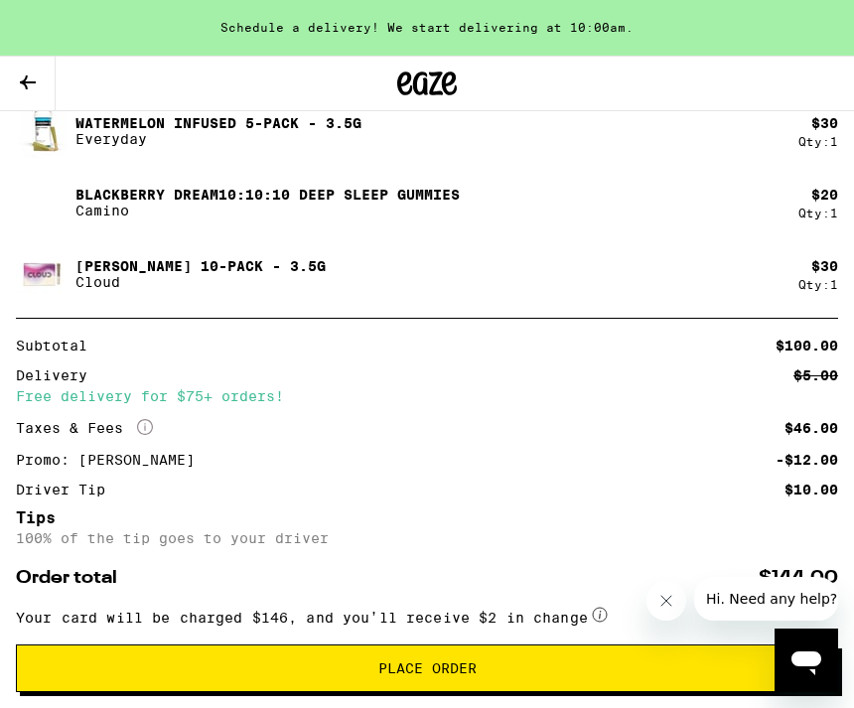
scroll to position [1227, 0]
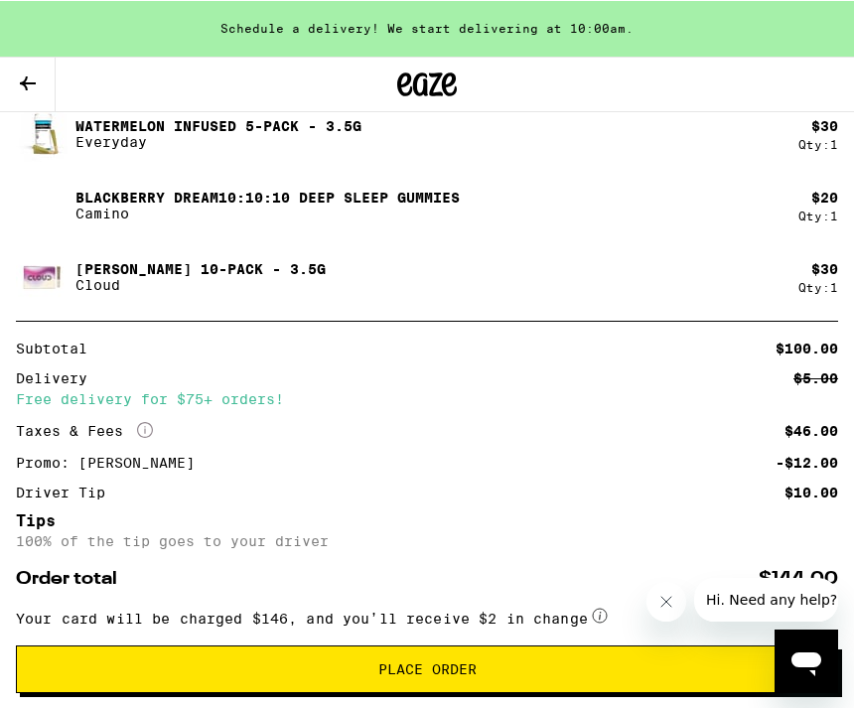
click at [618, 662] on span "Place Order" at bounding box center [427, 668] width 789 height 14
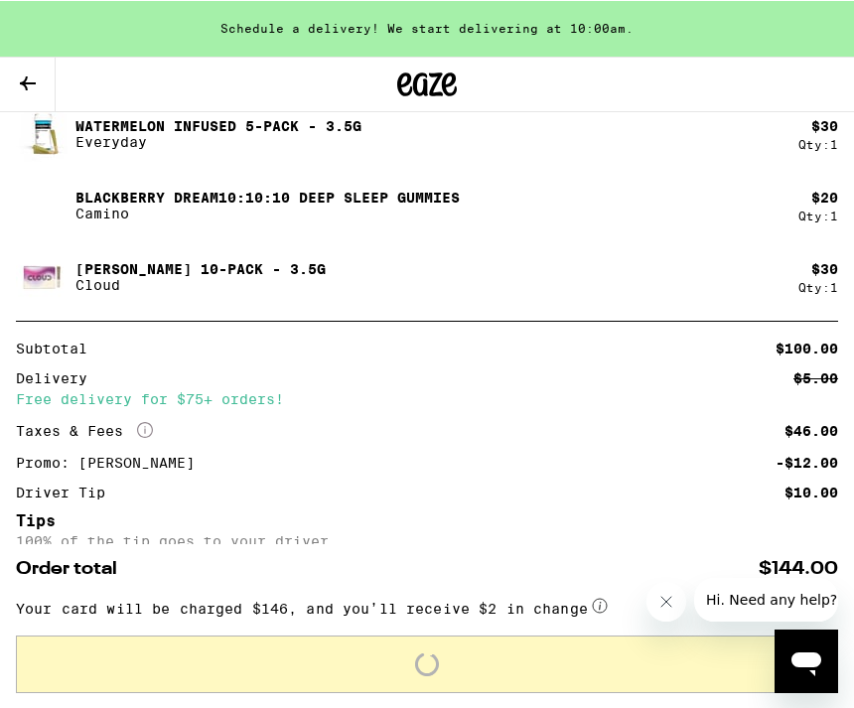
scroll to position [1226, 0]
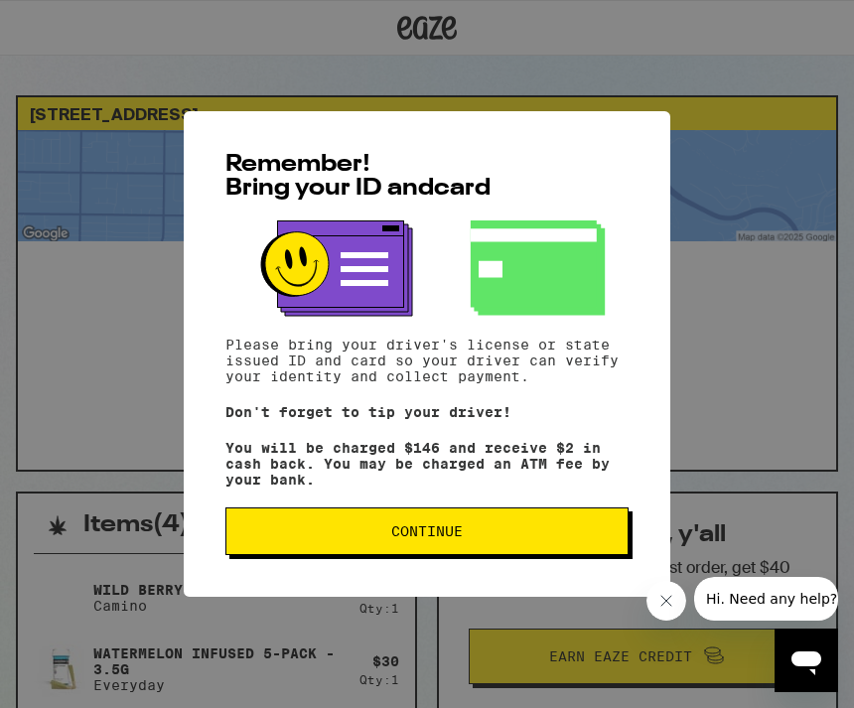
click at [485, 537] on span "Continue" at bounding box center [426, 531] width 369 height 14
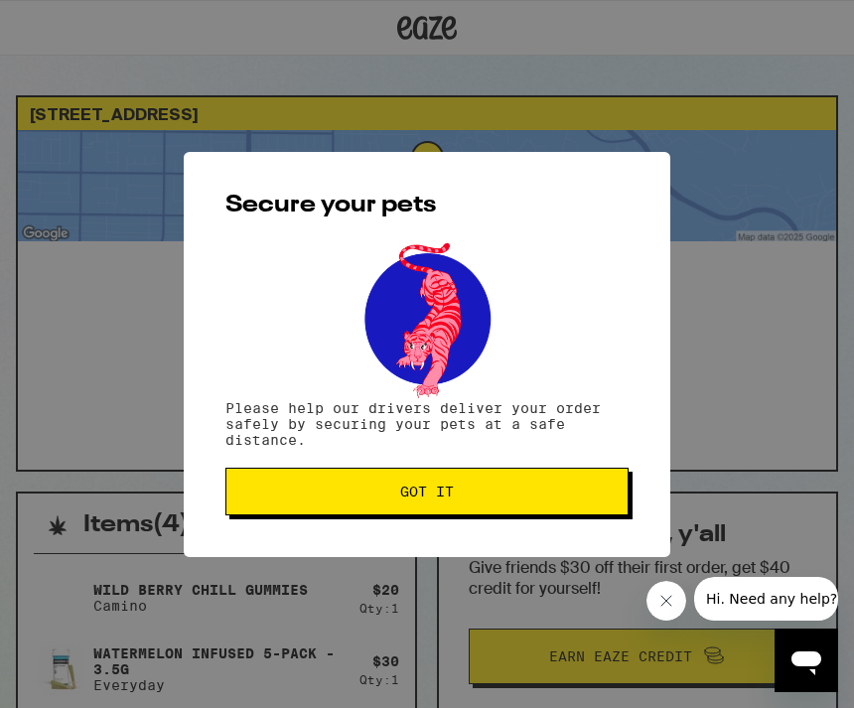
click at [499, 498] on span "Got it" at bounding box center [426, 492] width 369 height 14
